Goal: Check status: Check status

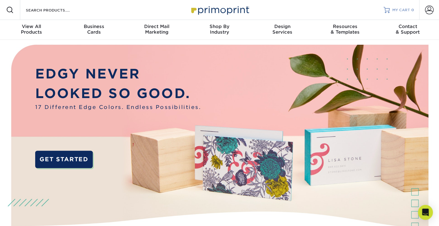
click at [405, 11] on span "MY CART" at bounding box center [401, 9] width 18 height 5
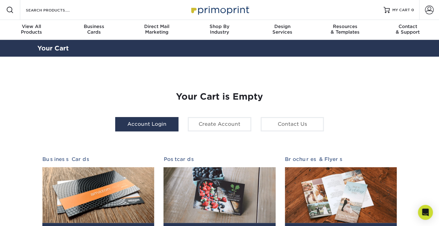
click at [147, 120] on link "Account Login" at bounding box center [146, 124] width 63 height 14
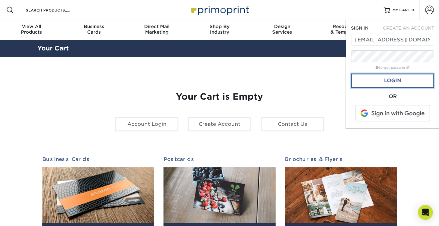
click at [391, 80] on link "Login" at bounding box center [392, 80] width 83 height 14
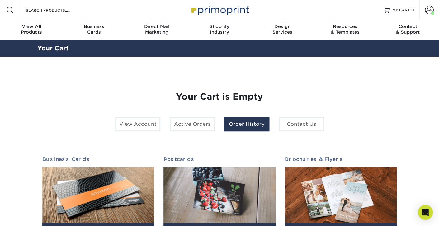
click at [245, 122] on link "Order History" at bounding box center [246, 124] width 45 height 14
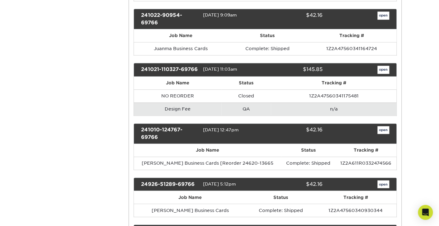
scroll to position [258, 0]
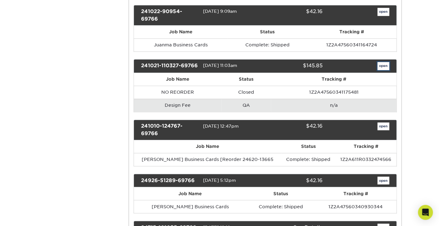
click at [381, 62] on link "open" at bounding box center [383, 66] width 12 height 8
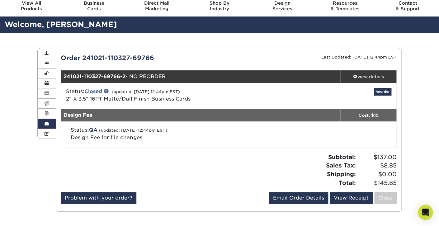
scroll to position [26, 0]
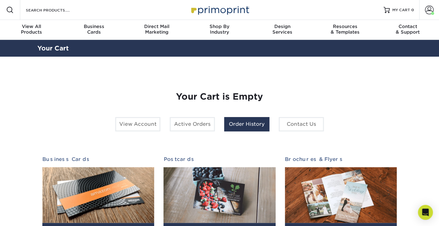
click at [250, 124] on link "Order History" at bounding box center [246, 124] width 45 height 14
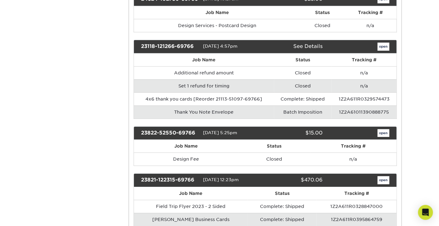
scroll to position [641, 0]
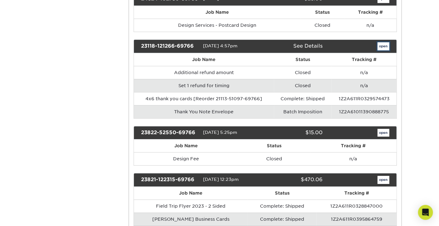
click at [382, 42] on link "open" at bounding box center [383, 46] width 12 height 8
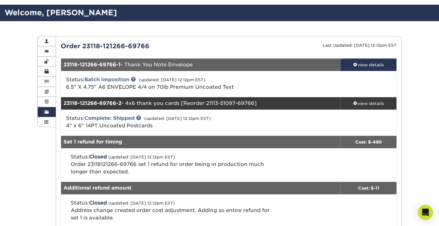
scroll to position [36, 0]
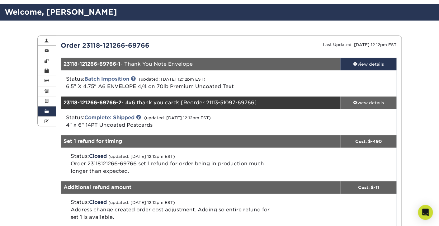
click at [368, 102] on div "view details" at bounding box center [368, 103] width 56 height 6
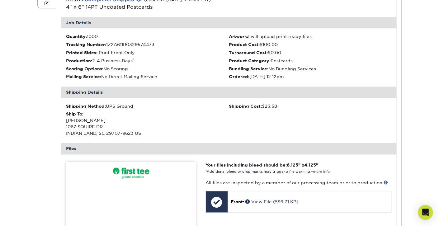
scroll to position [0, 0]
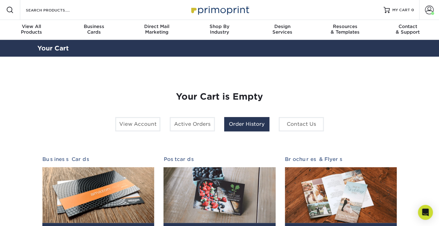
click at [239, 125] on link "Order History" at bounding box center [246, 124] width 45 height 14
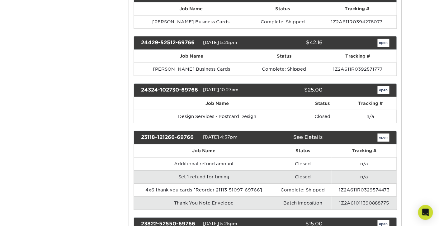
scroll to position [549, 0]
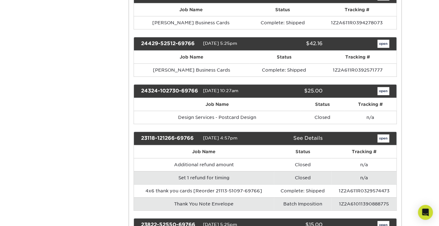
click at [309, 135] on link "See Details" at bounding box center [307, 138] width 29 height 6
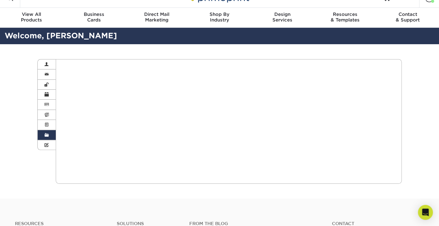
scroll to position [0, 0]
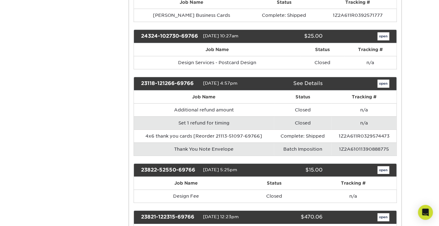
scroll to position [618, 0]
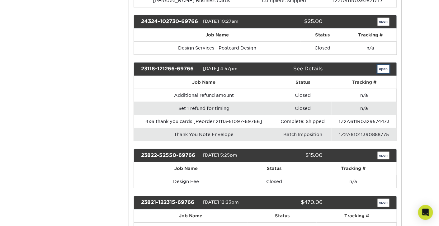
click at [385, 65] on link "open" at bounding box center [383, 69] width 12 height 8
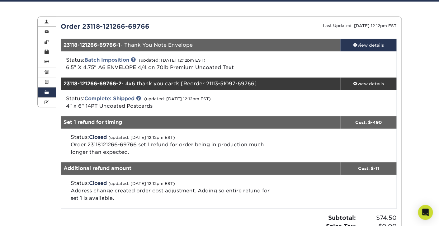
scroll to position [56, 0]
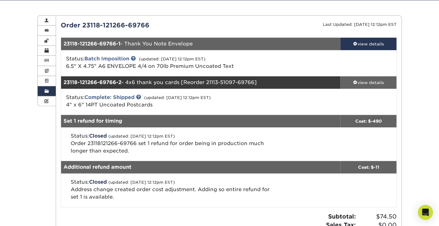
click at [368, 82] on div "view details" at bounding box center [368, 82] width 56 height 6
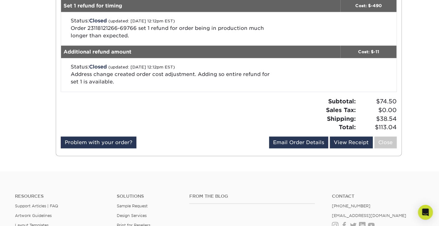
scroll to position [474, 0]
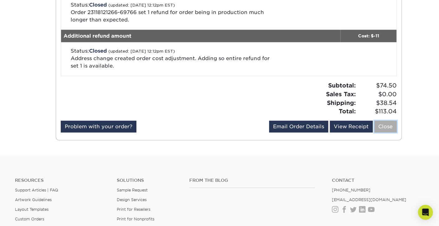
click at [384, 128] on link "Close" at bounding box center [385, 127] width 22 height 12
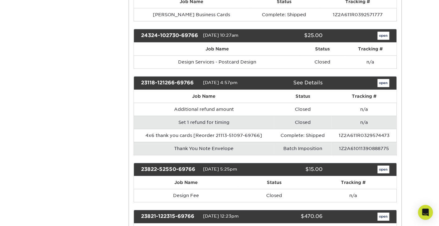
scroll to position [606, 0]
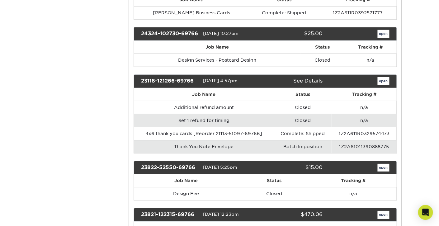
drag, startPoint x: 141, startPoint y: 68, endPoint x: 195, endPoint y: 68, distance: 53.8
click at [195, 77] on div "23118-121266-69766" at bounding box center [169, 81] width 67 height 8
copy div "23118-121266-69766"
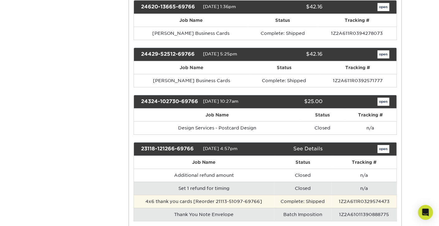
scroll to position [539, 0]
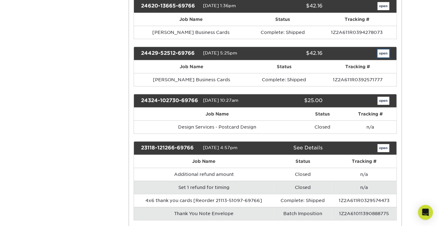
click at [385, 49] on link "open" at bounding box center [383, 53] width 12 height 8
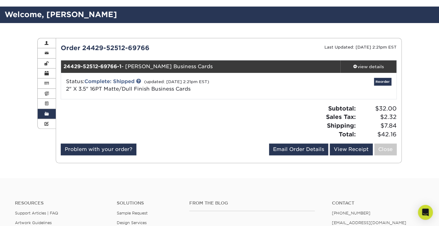
scroll to position [35, 0]
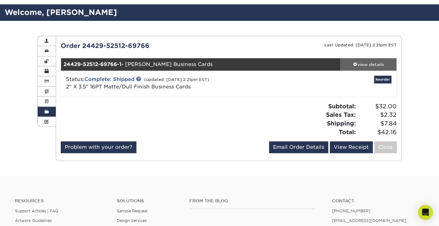
click at [362, 64] on div "view details" at bounding box center [368, 64] width 56 height 6
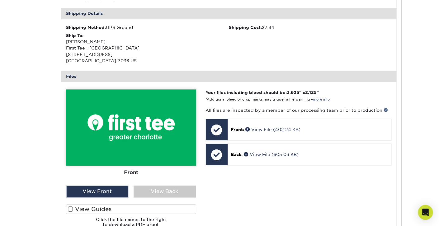
scroll to position [193, 0]
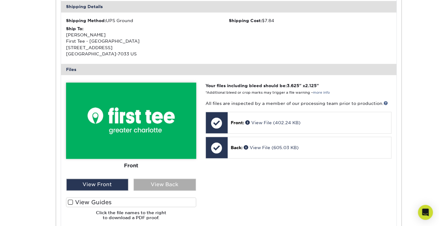
click at [162, 184] on div "View Back" at bounding box center [164, 185] width 62 height 12
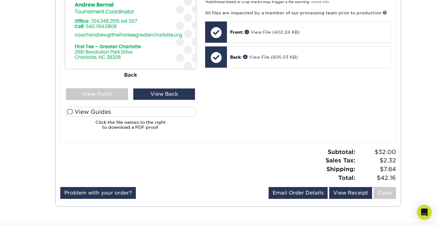
scroll to position [293, 0]
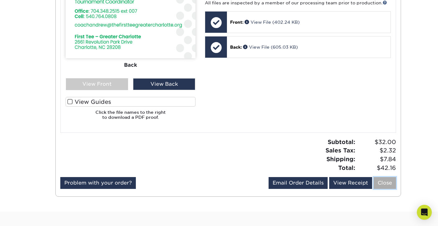
click at [388, 183] on link "Close" at bounding box center [385, 183] width 22 height 12
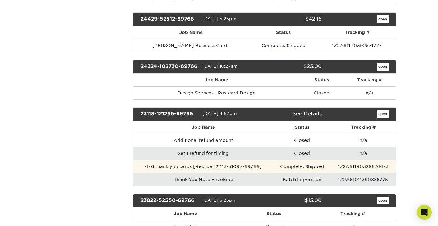
scroll to position [576, 0]
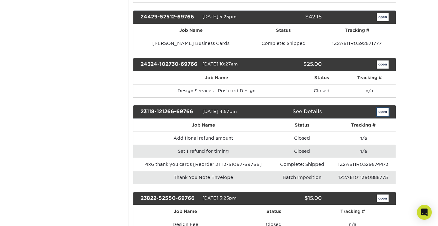
click at [382, 108] on link "open" at bounding box center [383, 112] width 12 height 8
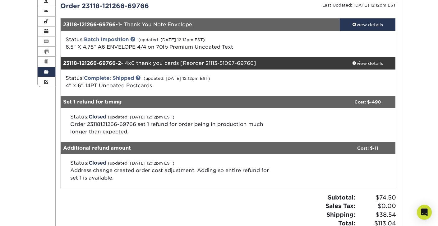
scroll to position [76, 0]
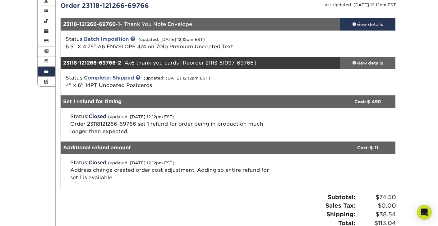
click at [367, 64] on div "view details" at bounding box center [368, 63] width 56 height 6
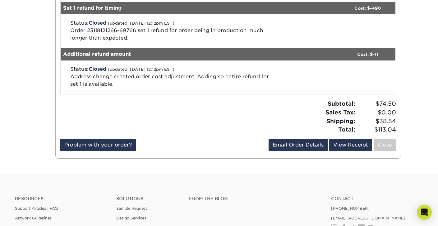
scroll to position [466, 0]
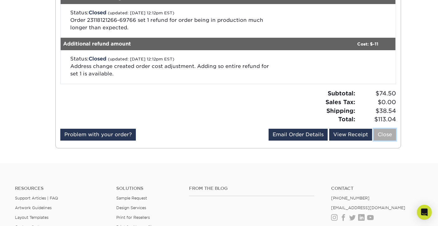
click at [386, 135] on link "Close" at bounding box center [385, 134] width 22 height 12
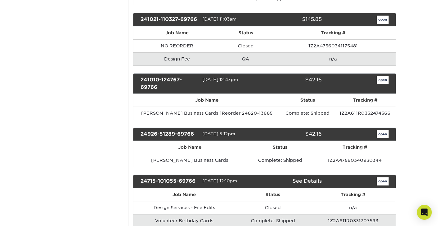
scroll to position [307, 0]
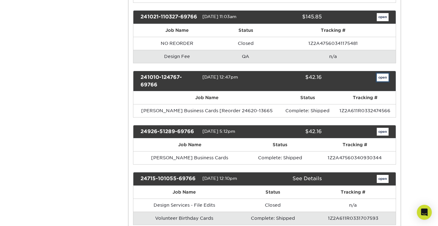
click at [383, 73] on link "open" at bounding box center [383, 77] width 12 height 8
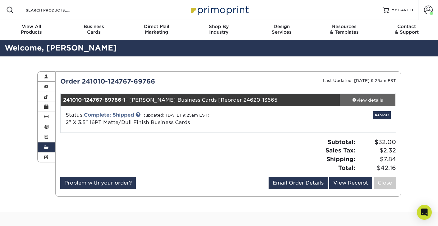
click at [367, 100] on div "view details" at bounding box center [368, 100] width 56 height 6
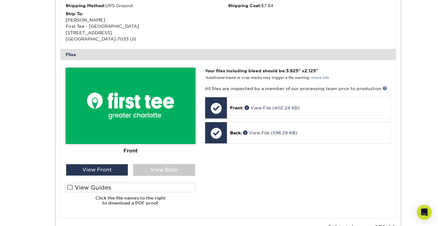
scroll to position [234, 0]
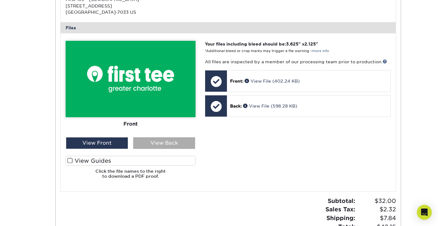
click at [162, 143] on div "View Back" at bounding box center [164, 143] width 62 height 12
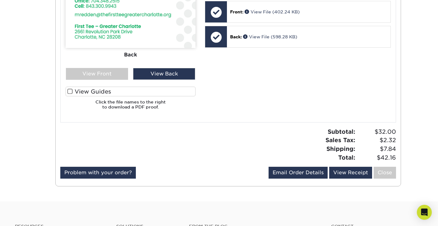
scroll to position [461, 0]
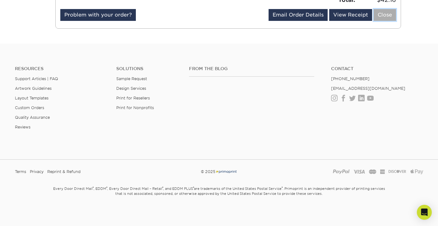
click at [383, 17] on link "Close" at bounding box center [385, 15] width 22 height 12
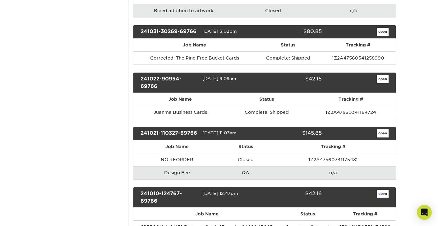
scroll to position [191, 0]
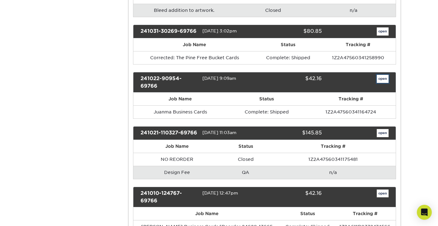
click at [385, 77] on link "open" at bounding box center [383, 79] width 12 height 8
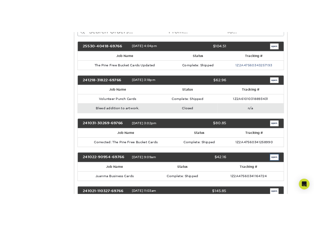
scroll to position [0, 0]
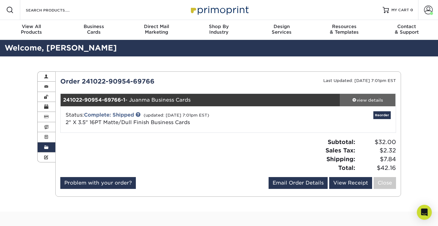
click at [357, 100] on div "view details" at bounding box center [368, 100] width 56 height 6
